Goal: Feedback & Contribution: Contribute content

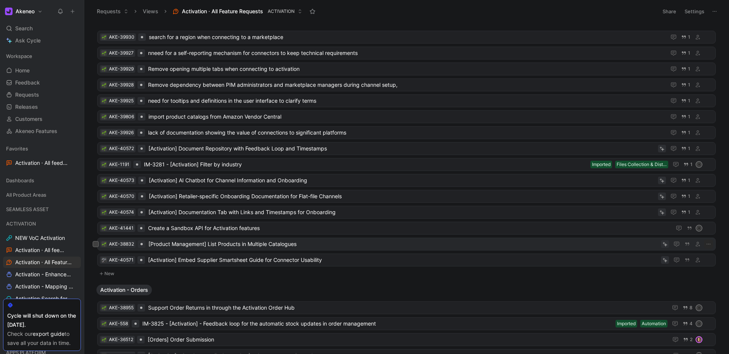
scroll to position [1540, 0]
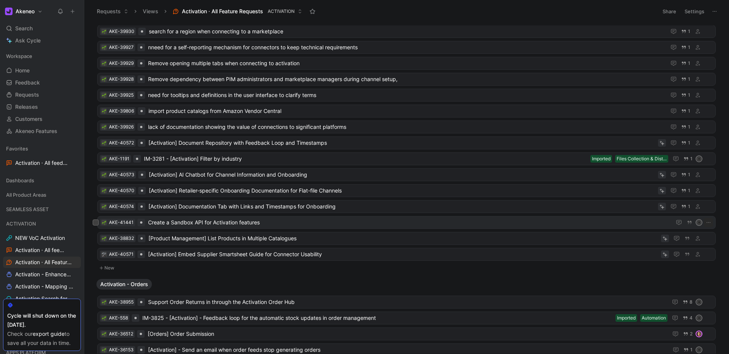
click at [196, 225] on span "Create a Sandbox API for Activation features" at bounding box center [408, 222] width 520 height 9
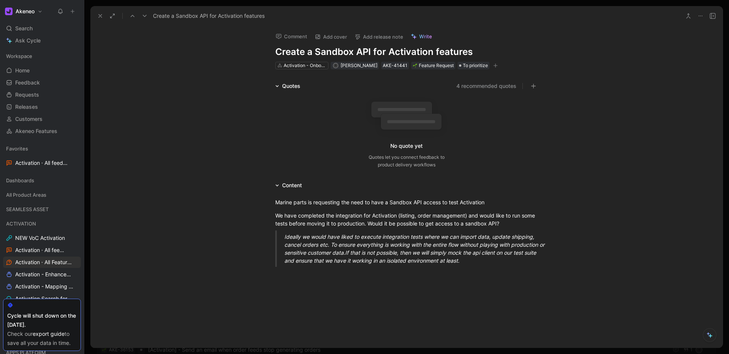
click at [483, 54] on h1 "Create a Sandbox API for Activation features" at bounding box center [406, 52] width 263 height 12
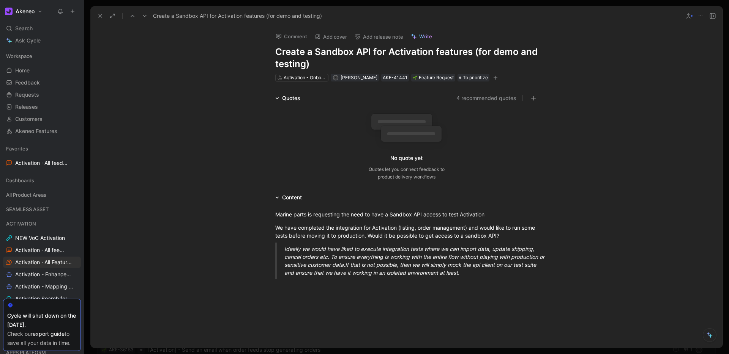
click at [98, 16] on icon at bounding box center [100, 16] width 6 height 6
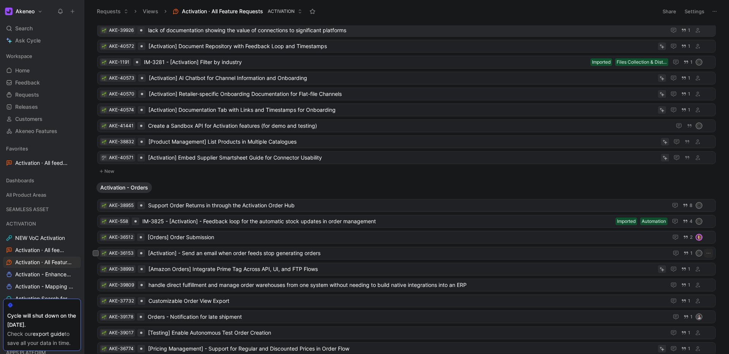
scroll to position [1601, 0]
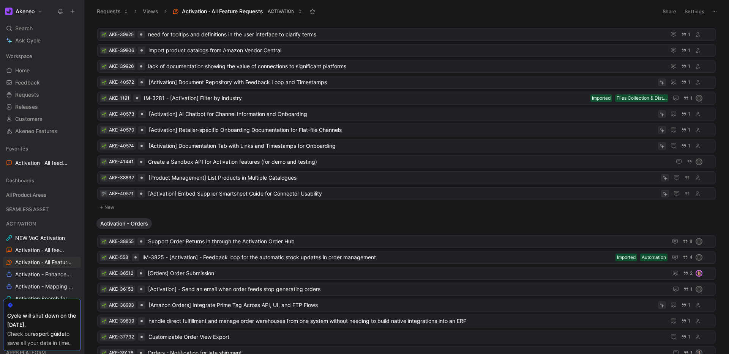
click at [74, 9] on icon at bounding box center [72, 11] width 5 height 5
click at [108, 25] on button "New request r" at bounding box center [123, 27] width 81 height 13
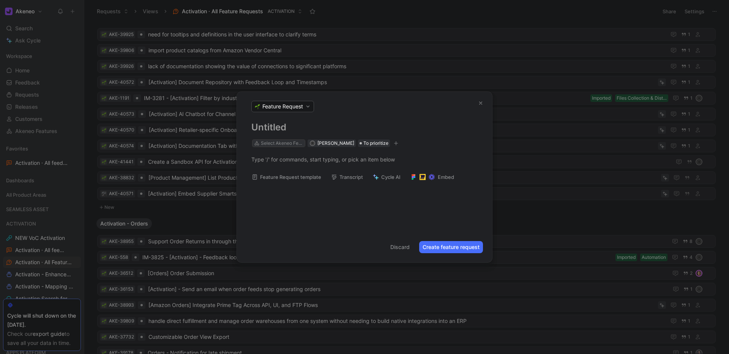
click at [286, 142] on div "Select Akeneo Feature" at bounding box center [282, 144] width 43 height 8
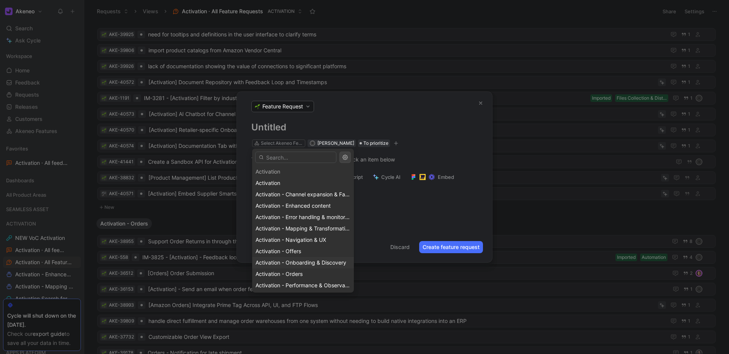
click at [306, 265] on span "Activation - Onboarding & Discovery" at bounding box center [300, 263] width 91 height 6
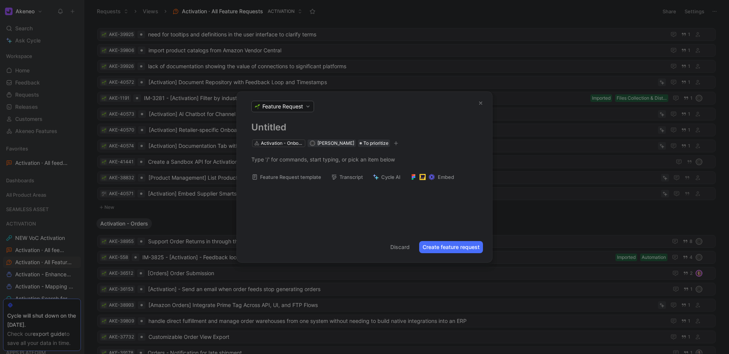
click at [268, 128] on h1 at bounding box center [364, 127] width 226 height 12
click at [259, 166] on div at bounding box center [364, 159] width 255 height 25
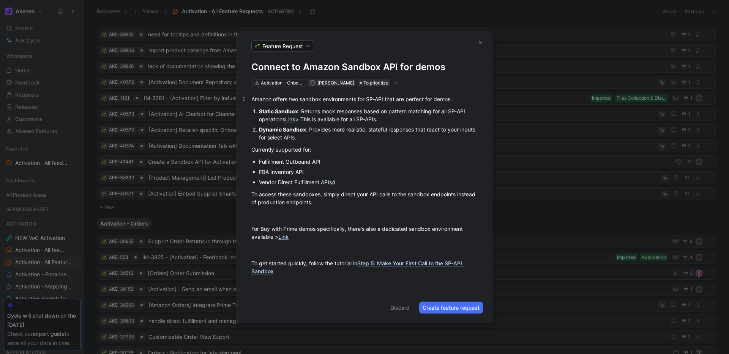
click at [251, 98] on span "Amazon offers two sandbox environments for SP-API that are perfect for demos:" at bounding box center [351, 99] width 200 height 6
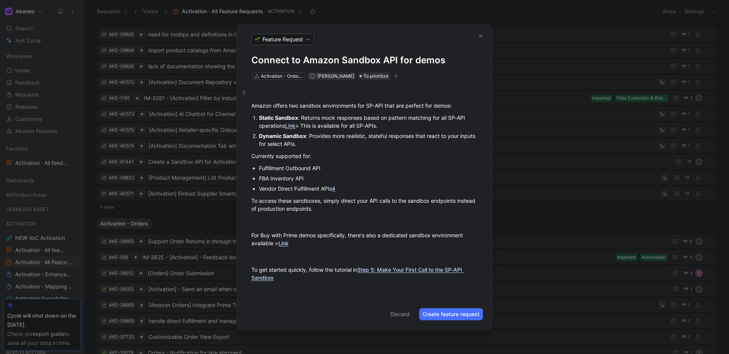
click at [266, 93] on div at bounding box center [364, 92] width 226 height 8
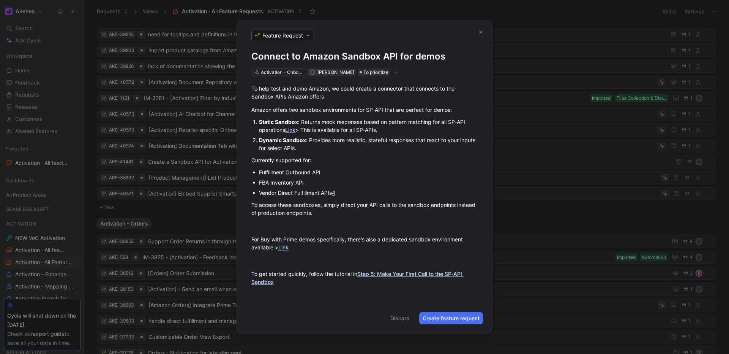
click at [400, 54] on h1 "Connect to Amazon Sandbox API for demos" at bounding box center [364, 56] width 226 height 12
click at [452, 56] on h1 "Connect to Amazon Sandbox API (for demos" at bounding box center [364, 56] width 226 height 12
click at [453, 318] on button "Create feature request" at bounding box center [451, 319] width 64 height 12
